Goal: Find specific page/section

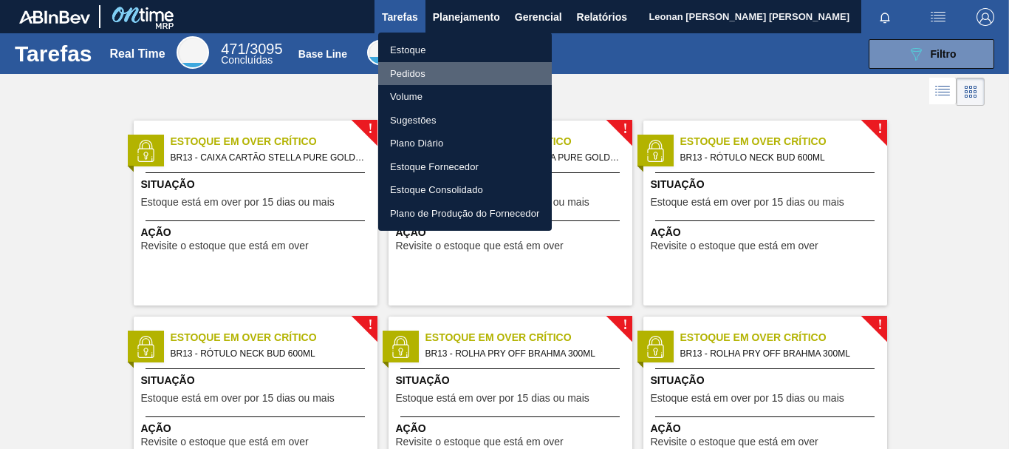
click at [426, 69] on li "Pedidos" at bounding box center [465, 74] width 174 height 24
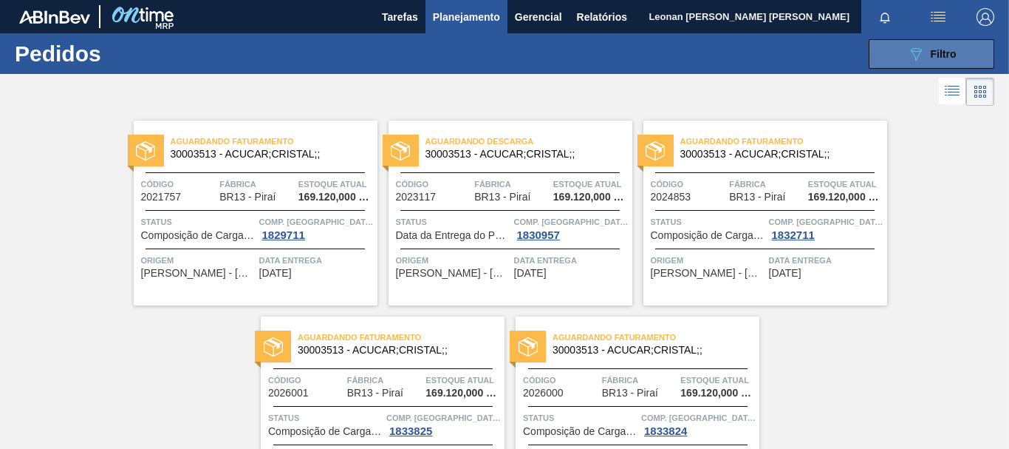
click at [896, 44] on button "089F7B8B-B2A5-4AFE-B5C0-19BA573D28AC Filtro" at bounding box center [932, 54] width 126 height 30
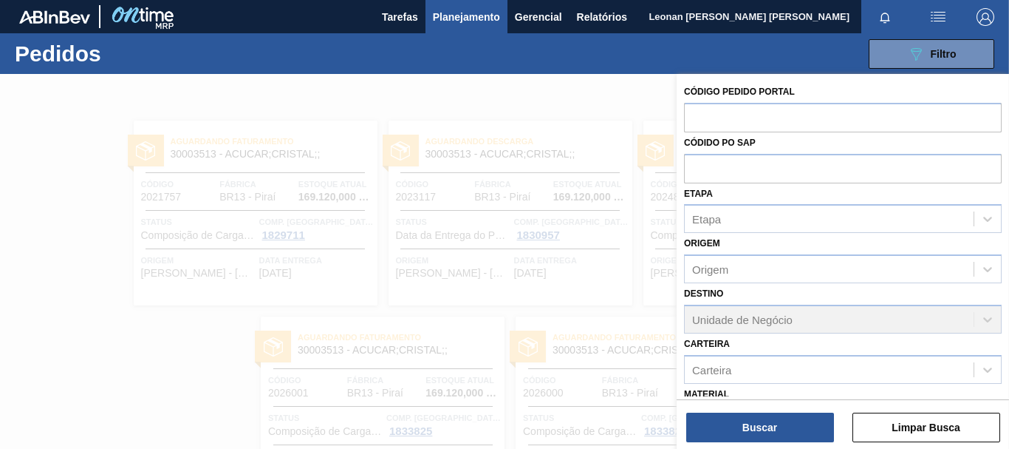
scroll to position [175, 0]
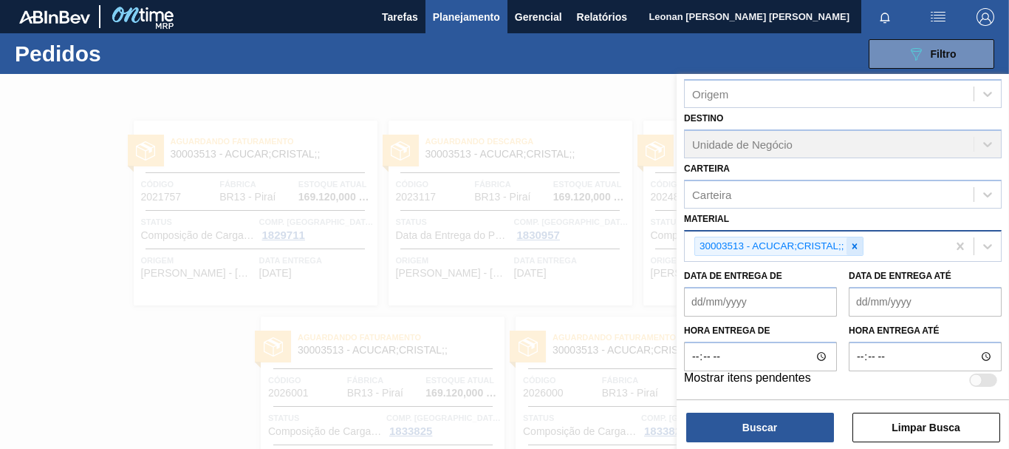
click at [857, 251] on icon at bounding box center [855, 246] width 10 height 10
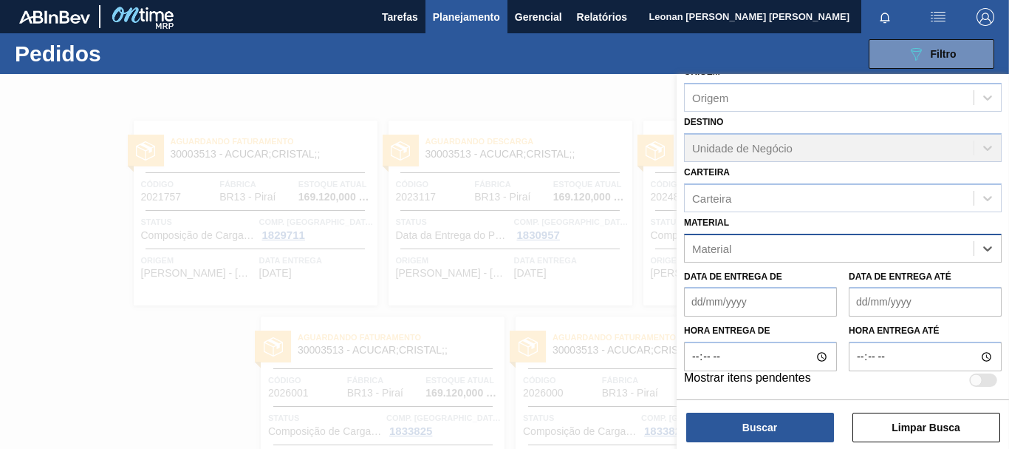
scroll to position [171, 0]
click at [856, 243] on div "Material" at bounding box center [829, 247] width 289 height 21
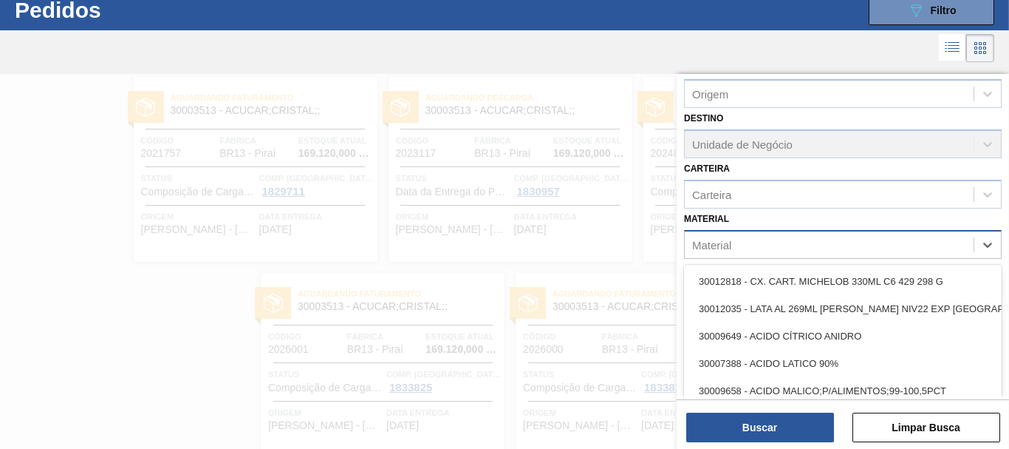
scroll to position [44, 0]
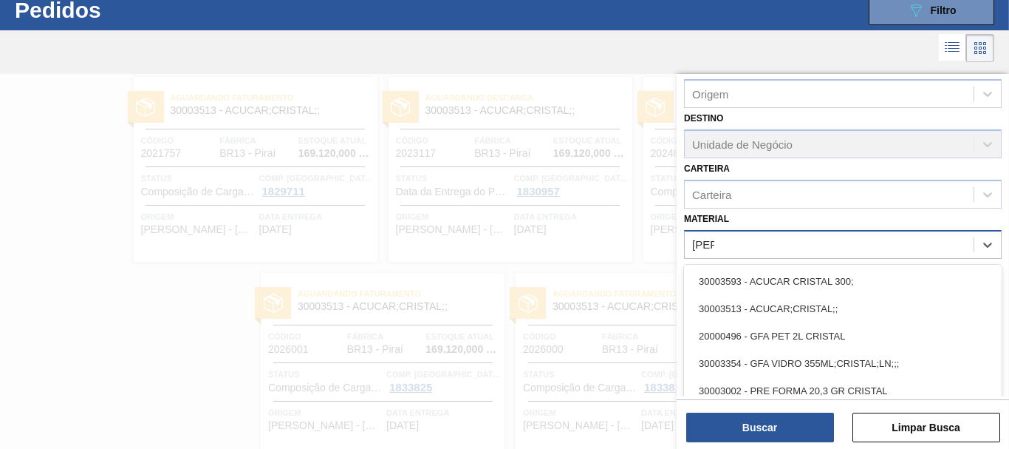
type input "[DEMOGRAPHIC_DATA]"
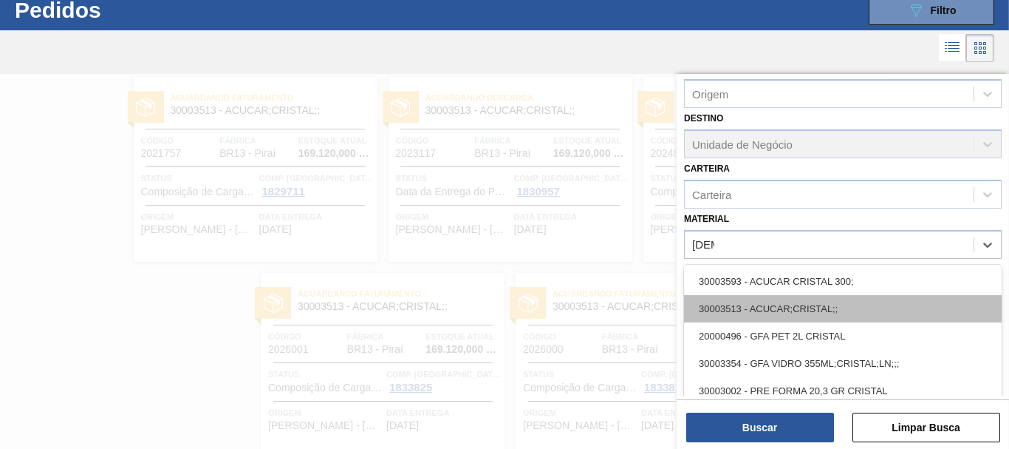
click at [799, 314] on div "30003513 - ACUCAR;CRISTAL;;" at bounding box center [843, 308] width 318 height 27
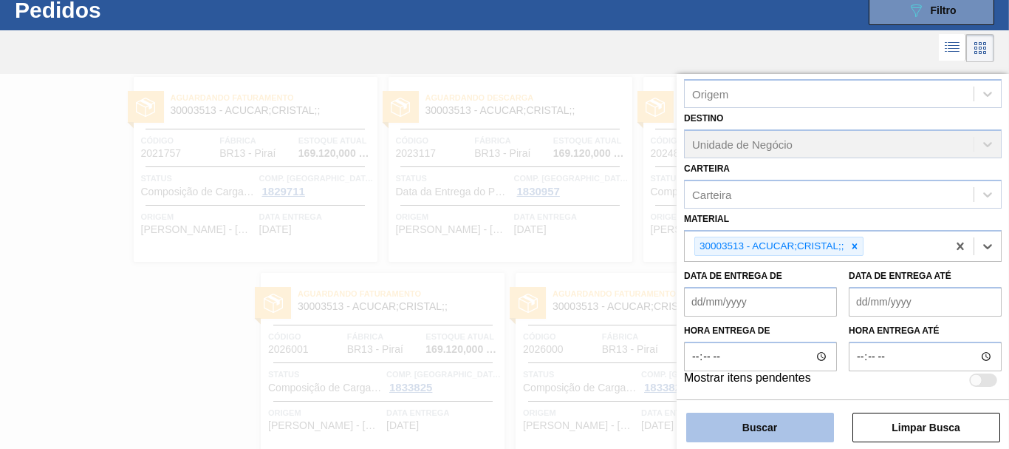
click at [783, 423] on button "Buscar" at bounding box center [761, 427] width 148 height 30
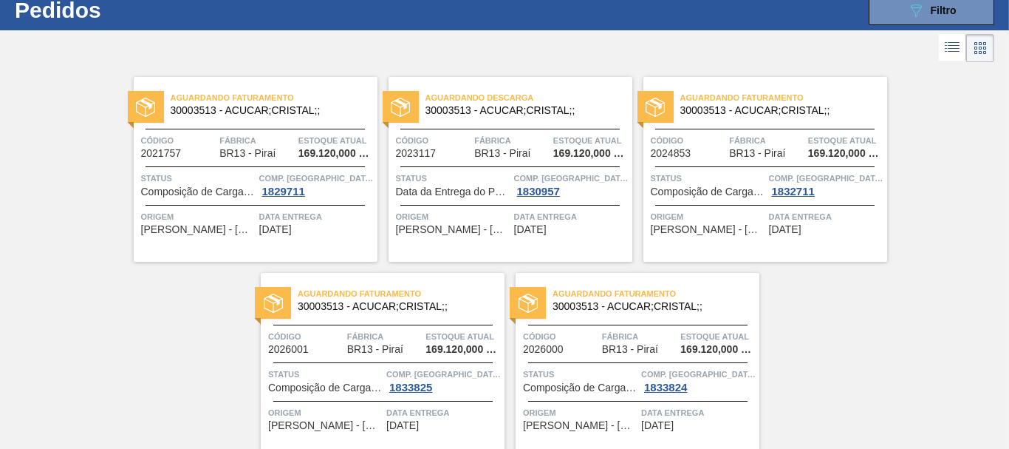
scroll to position [107, 0]
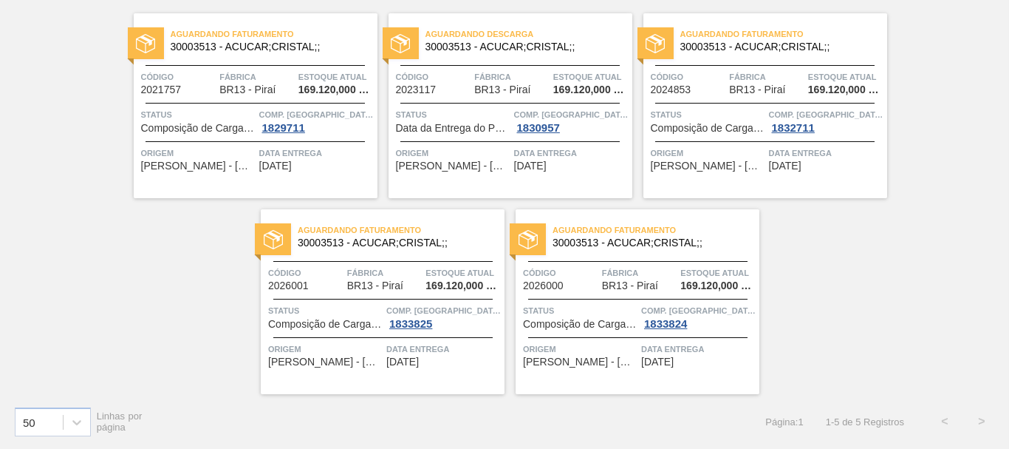
click at [304, 44] on span "30003513 - ACUCAR;CRISTAL;;" at bounding box center [268, 46] width 195 height 11
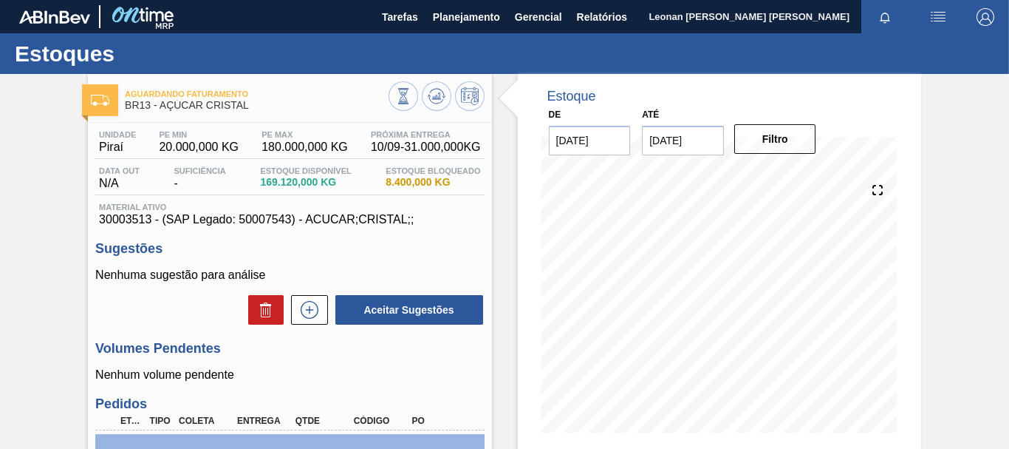
scroll to position [148, 0]
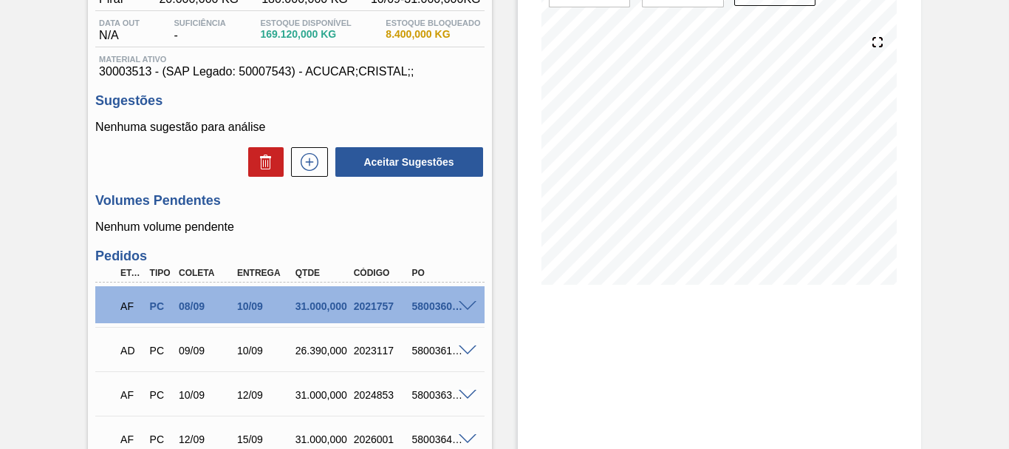
click at [267, 347] on div "10/09" at bounding box center [265, 350] width 63 height 12
click at [189, 351] on div "09/09" at bounding box center [206, 350] width 63 height 12
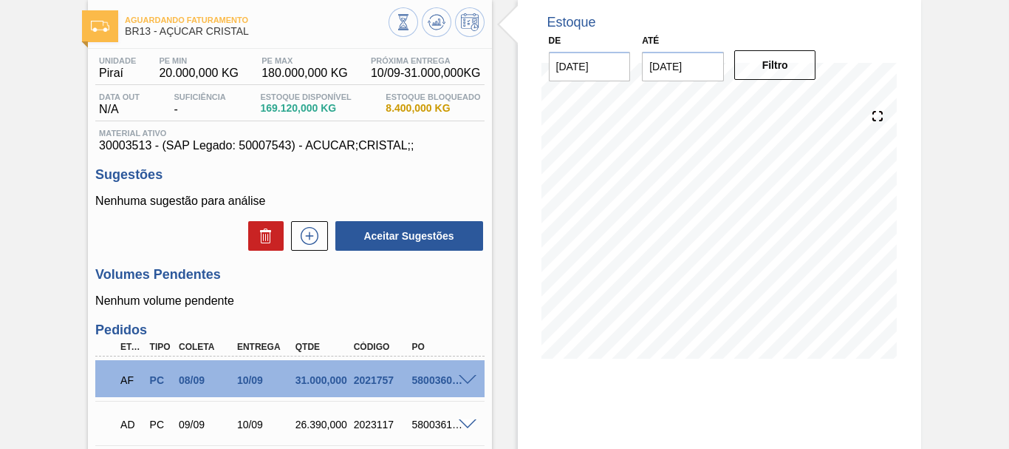
scroll to position [0, 0]
